Goal: Navigation & Orientation: Find specific page/section

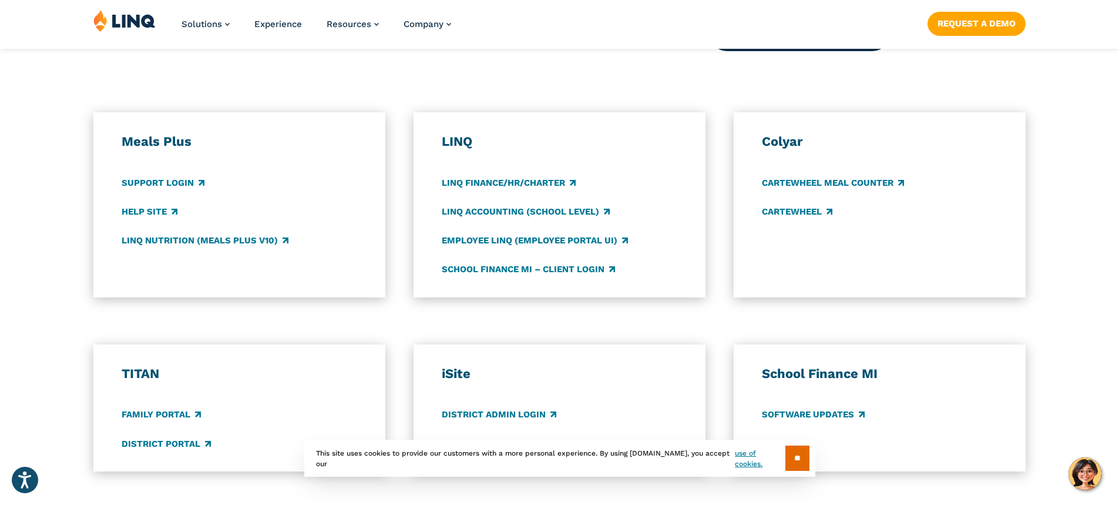
scroll to position [764, 0]
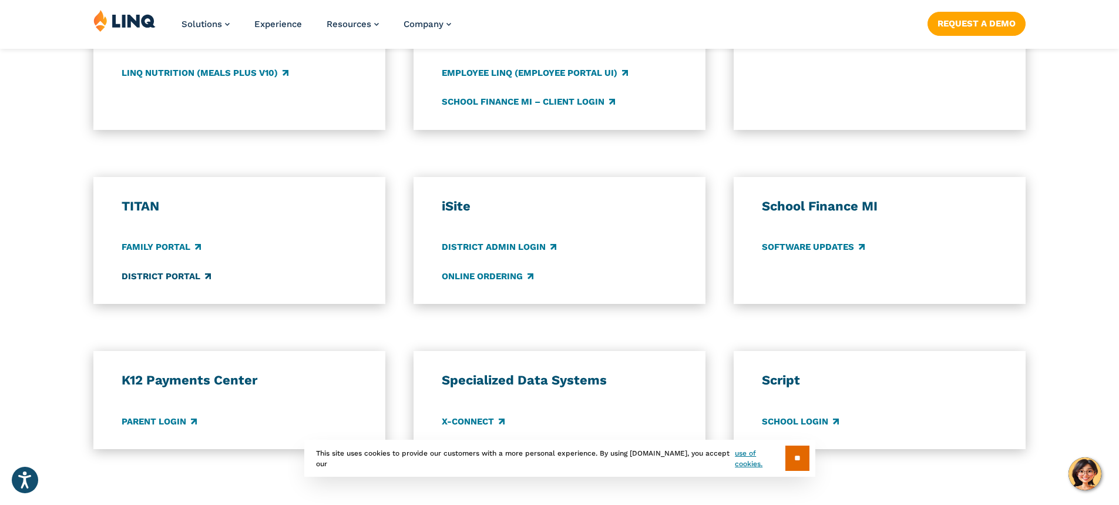
click at [182, 272] on link "District Portal" at bounding box center [166, 276] width 89 height 13
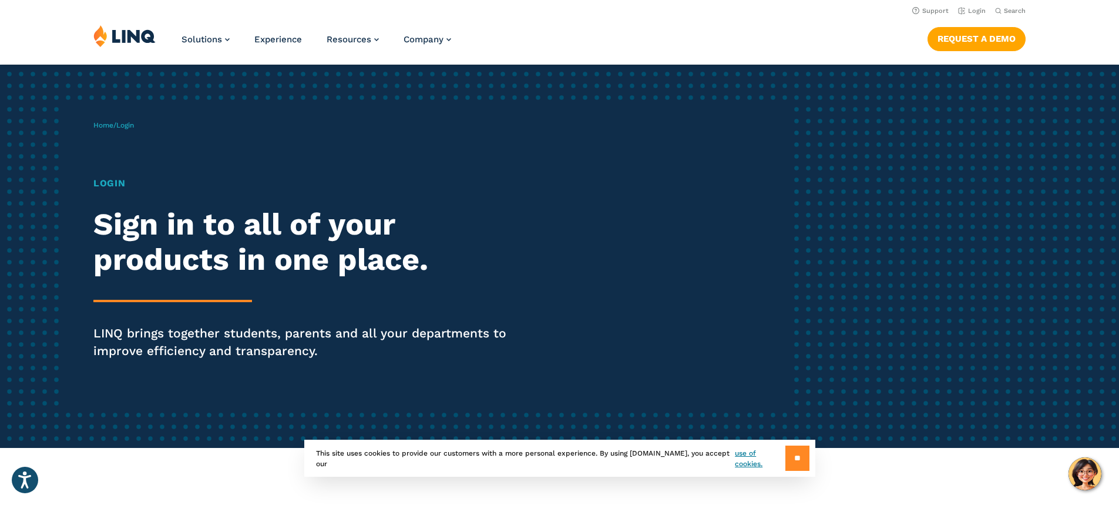
click at [803, 461] on input "**" at bounding box center [797, 457] width 24 height 25
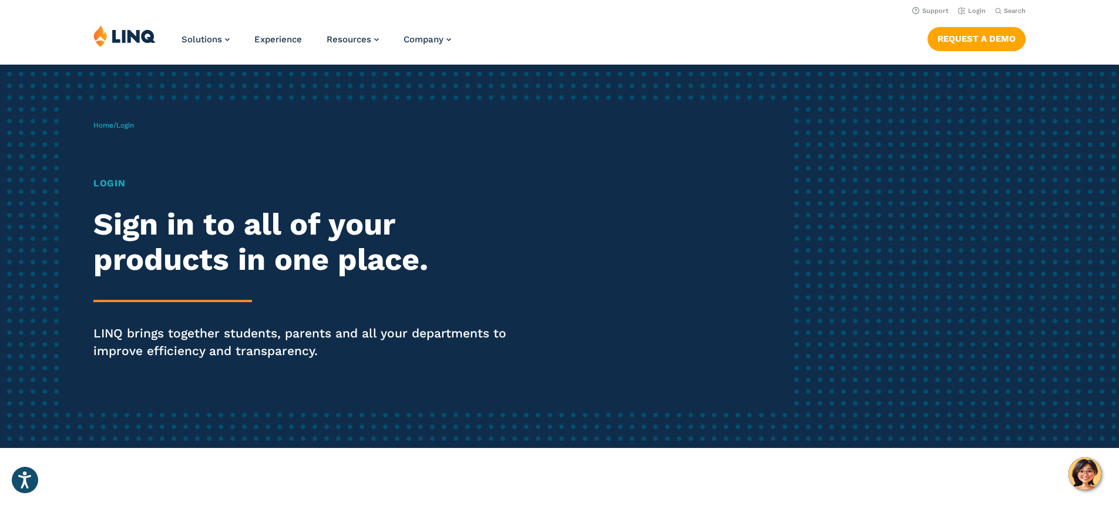
click at [681, 31] on div "Solutions Nutrition Overview NEW School Nutrition Suite School Nutrition State …" at bounding box center [559, 44] width 1119 height 39
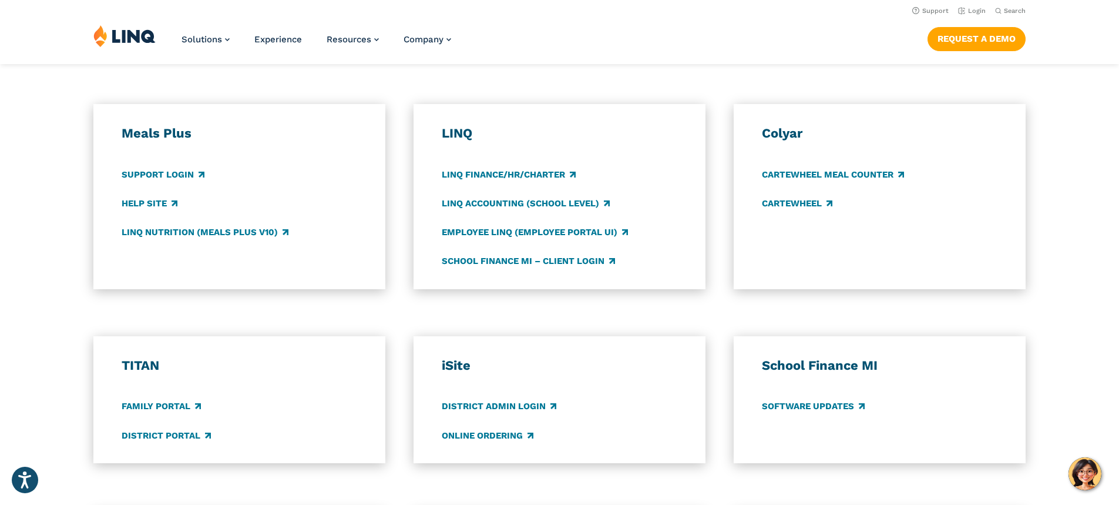
scroll to position [587, 0]
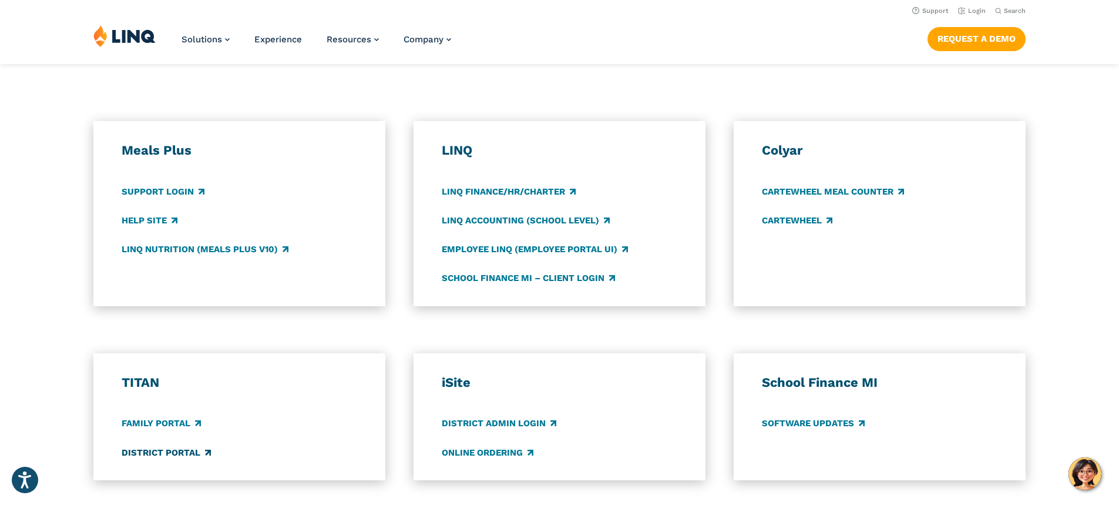
click at [161, 454] on link "District Portal" at bounding box center [166, 452] width 89 height 13
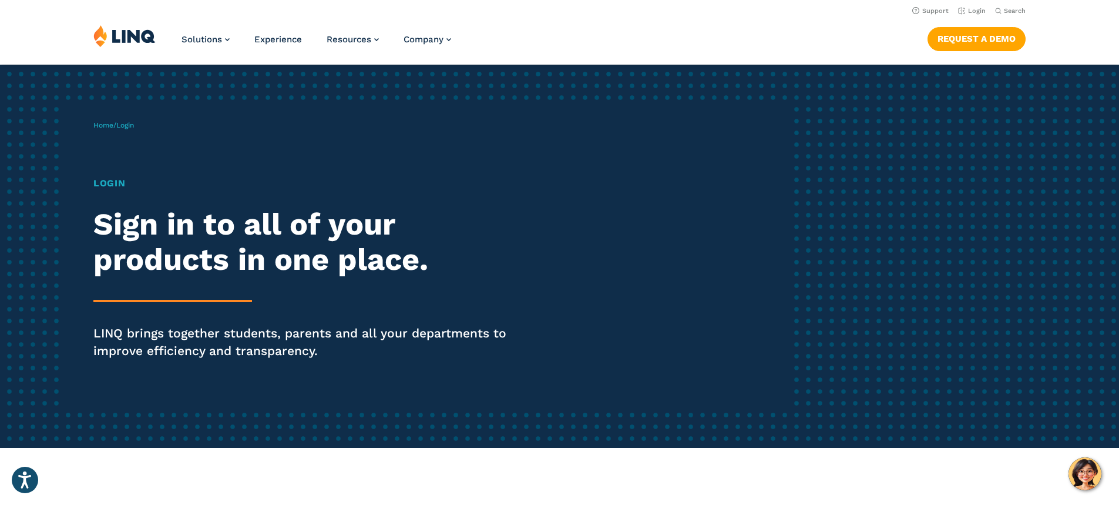
click at [798, 323] on div "Home / Login Login Sign in to all of your products in one place. LINQ brings to…" at bounding box center [559, 256] width 1119 height 383
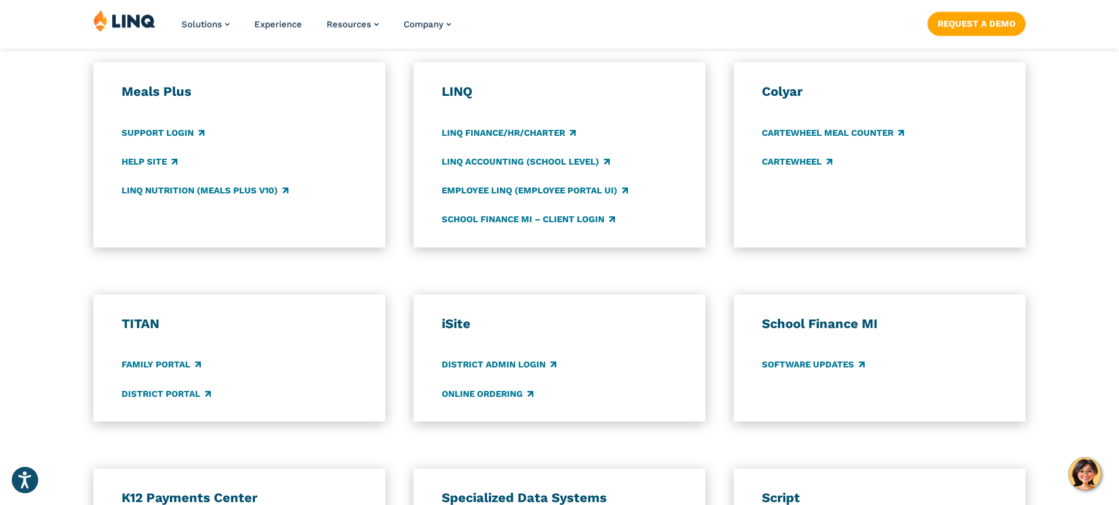
scroll to position [705, 0]
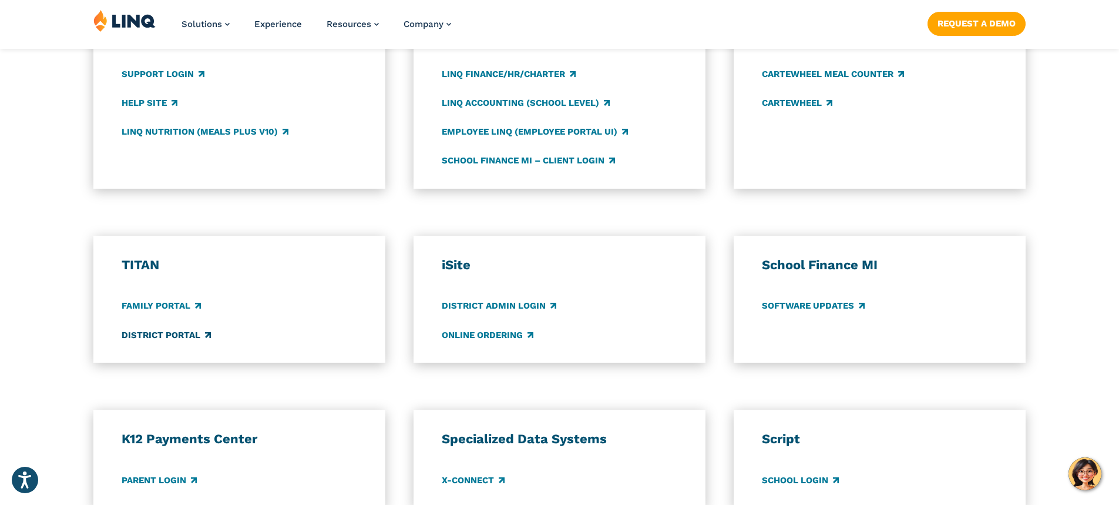
click at [174, 335] on link "District Portal" at bounding box center [166, 334] width 89 height 13
click at [172, 307] on link "Family Portal" at bounding box center [161, 306] width 79 height 13
click at [175, 337] on link "District Portal" at bounding box center [166, 334] width 89 height 13
